Goal: Task Accomplishment & Management: Use online tool/utility

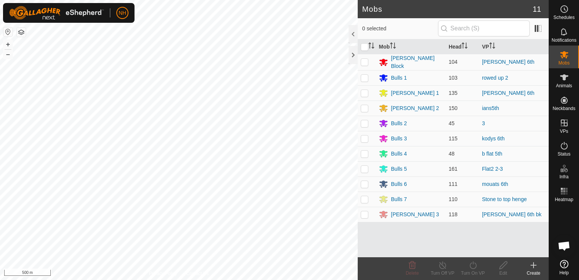
click at [150, 279] on html "NH Schedules Notifications Mobs Animals Neckbands VPs Status Infra Heatmap Help…" at bounding box center [289, 140] width 579 height 280
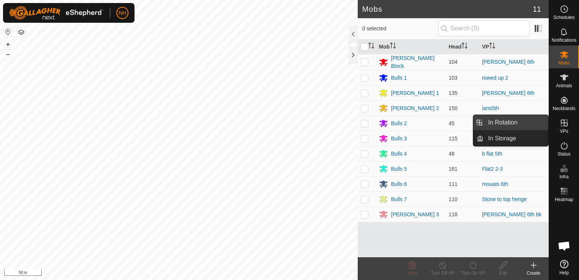
click at [504, 122] on link "In Rotation" at bounding box center [516, 122] width 65 height 15
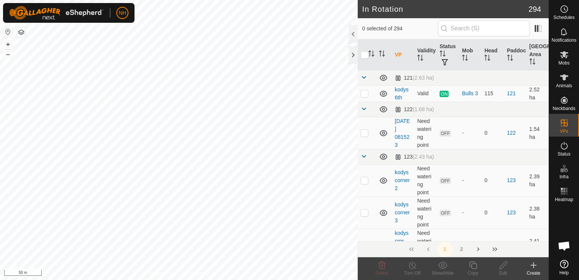
click at [534, 266] on icon at bounding box center [534, 264] width 0 height 5
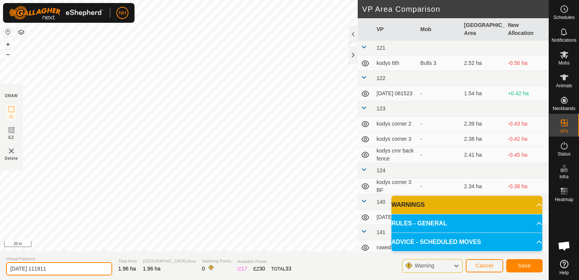
click at [69, 266] on input "[DATE] 111911" at bounding box center [59, 268] width 106 height 13
type input "2"
type input "kodys 6th bk"
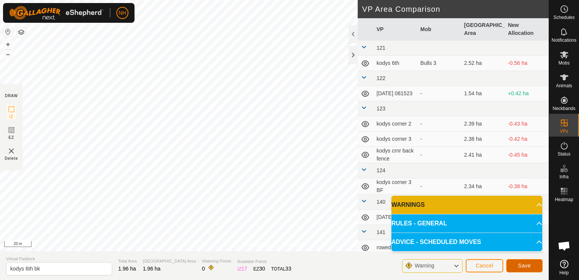
click at [514, 266] on button "Save" at bounding box center [524, 265] width 36 height 13
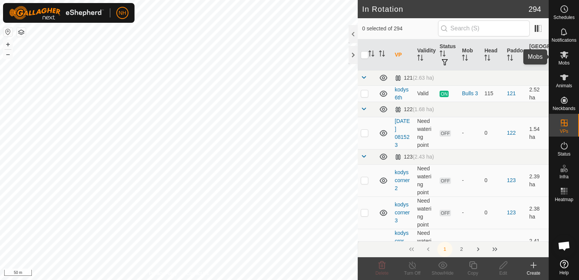
click at [564, 58] on icon at bounding box center [564, 54] width 9 height 9
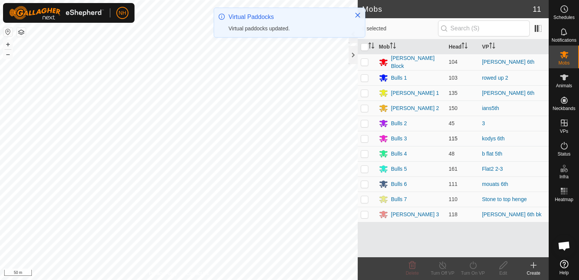
click at [365, 136] on p-checkbox at bounding box center [365, 138] width 8 height 6
checkbox input "true"
click at [472, 264] on icon at bounding box center [473, 264] width 9 height 9
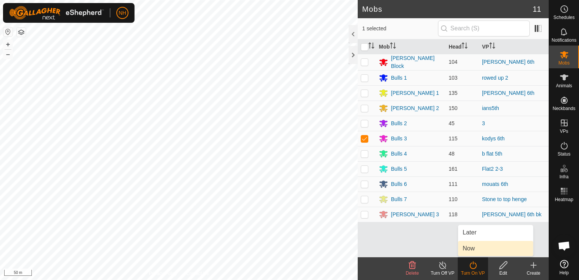
click at [468, 248] on link "Now" at bounding box center [495, 248] width 75 height 15
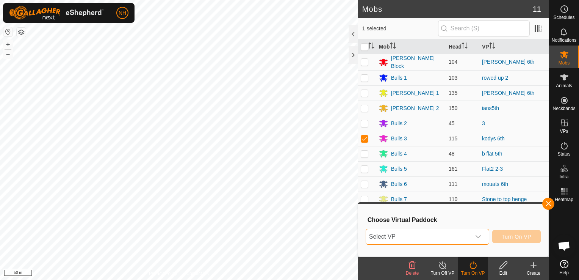
click at [450, 236] on span "Select VP" at bounding box center [418, 236] width 105 height 15
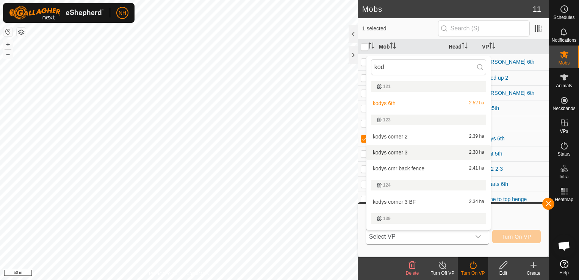
scroll to position [13, 0]
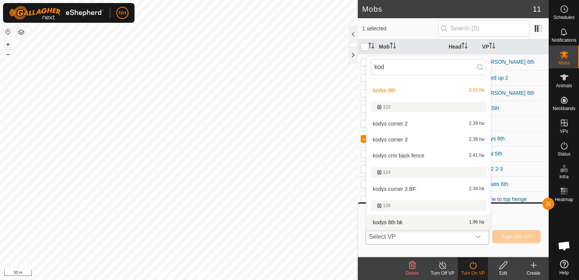
type input "kod"
click at [399, 221] on li "kodys 6th bk 1.96 ha" at bounding box center [429, 222] width 124 height 15
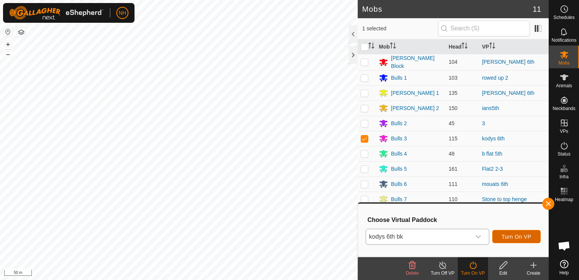
click at [500, 236] on button "Turn On VP" at bounding box center [516, 236] width 49 height 13
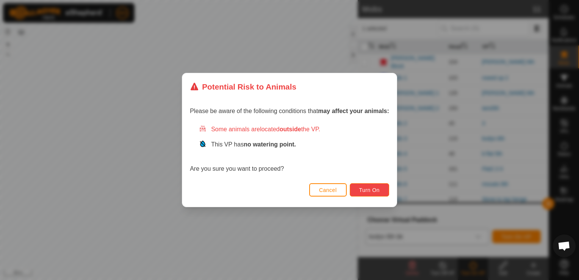
click at [376, 189] on span "Turn On" at bounding box center [369, 190] width 20 height 6
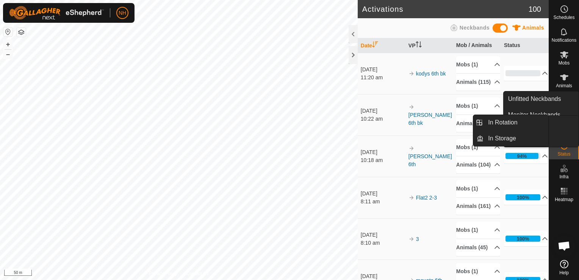
click at [512, 120] on p-accordion-header "89%" at bounding box center [526, 114] width 44 height 15
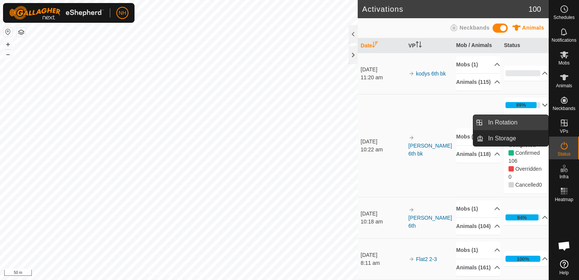
click at [501, 123] on link "In Rotation" at bounding box center [516, 122] width 65 height 15
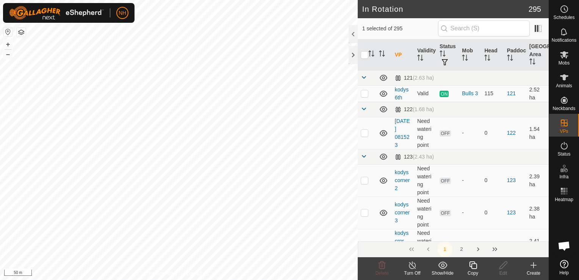
click at [534, 265] on icon at bounding box center [533, 265] width 5 height 0
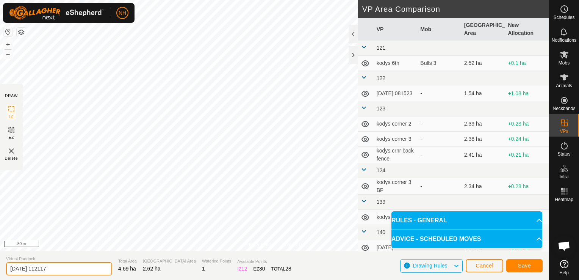
click at [88, 269] on input "[DATE] 112117" at bounding box center [59, 268] width 106 height 13
type input "2"
type input "kodys 7th"
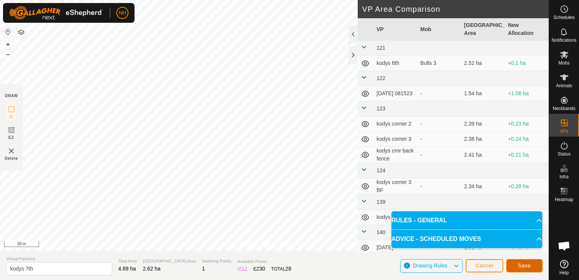
click at [522, 263] on span "Save" at bounding box center [524, 265] width 13 height 6
